Goal: Task Accomplishment & Management: Manage account settings

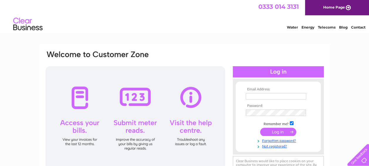
click at [274, 100] on td at bounding box center [278, 95] width 68 height 9
click at [269, 94] on input "text" at bounding box center [276, 96] width 60 height 6
type input "[EMAIL_ADDRESS][DOMAIN_NAME]"
click at [281, 133] on input "submit" at bounding box center [278, 131] width 36 height 8
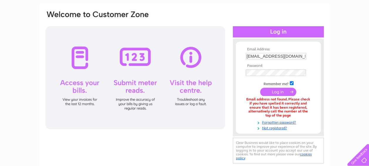
scroll to position [41, 0]
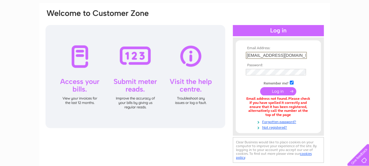
click at [262, 54] on input "[EMAIL_ADDRESS][DOMAIN_NAME]" at bounding box center [276, 55] width 61 height 7
click at [296, 55] on input "[EMAIL_ADDRESS][DOMAIN_NAME]" at bounding box center [276, 55] width 61 height 7
click at [296, 55] on input "ilbox@ultimatefinance.co.uk" at bounding box center [276, 55] width 61 height 7
type input "k"
click at [296, 55] on input "k" at bounding box center [276, 55] width 61 height 7
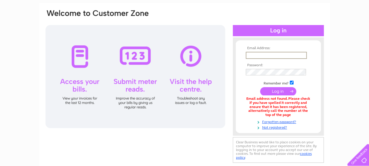
paste input "ufg-accountspayable-mailbox@ultimatefinance.co.uk"
type input "ufg-accountspayable-mailbox@ultimatefinance.co.uk"
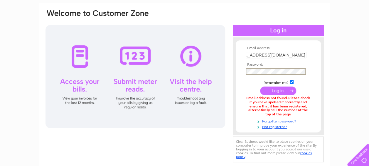
scroll to position [0, 0]
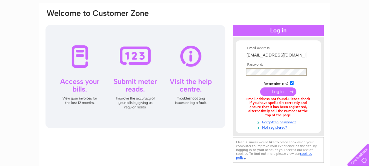
click at [280, 92] on input "submit" at bounding box center [278, 91] width 36 height 8
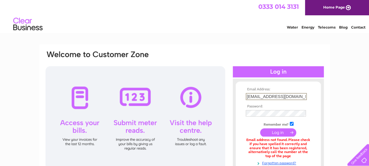
click at [283, 93] on input "[EMAIL_ADDRESS][DOMAIN_NAME]" at bounding box center [276, 96] width 61 height 7
click at [304, 97] on input "le-mailbox@ultimatefinance.co.uk" at bounding box center [276, 96] width 61 height 7
type input ".uk"
